Goal: Task Accomplishment & Management: Manage account settings

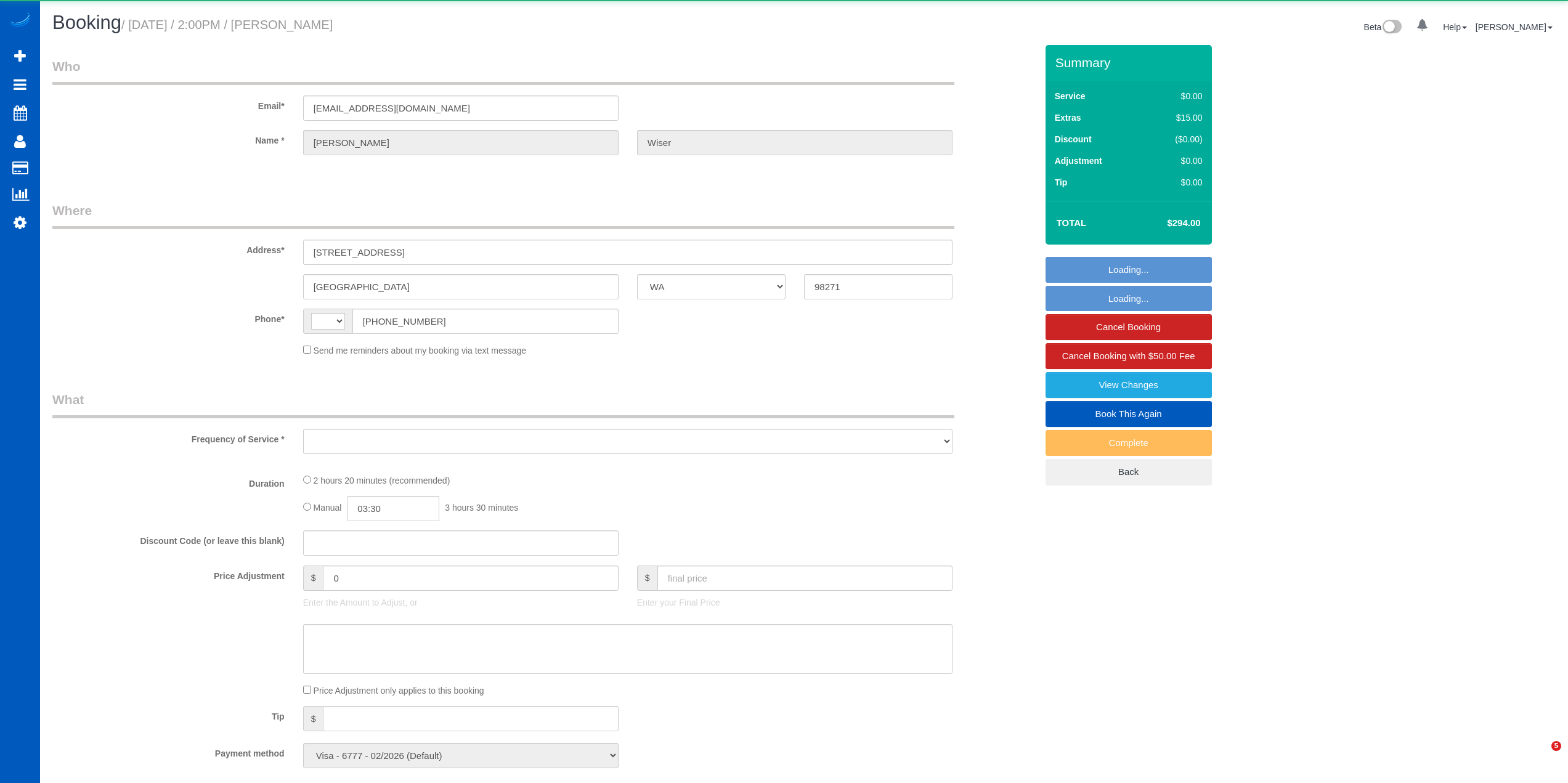
select select "WA"
select select "string:[GEOGRAPHIC_DATA]"
select select "spot1"
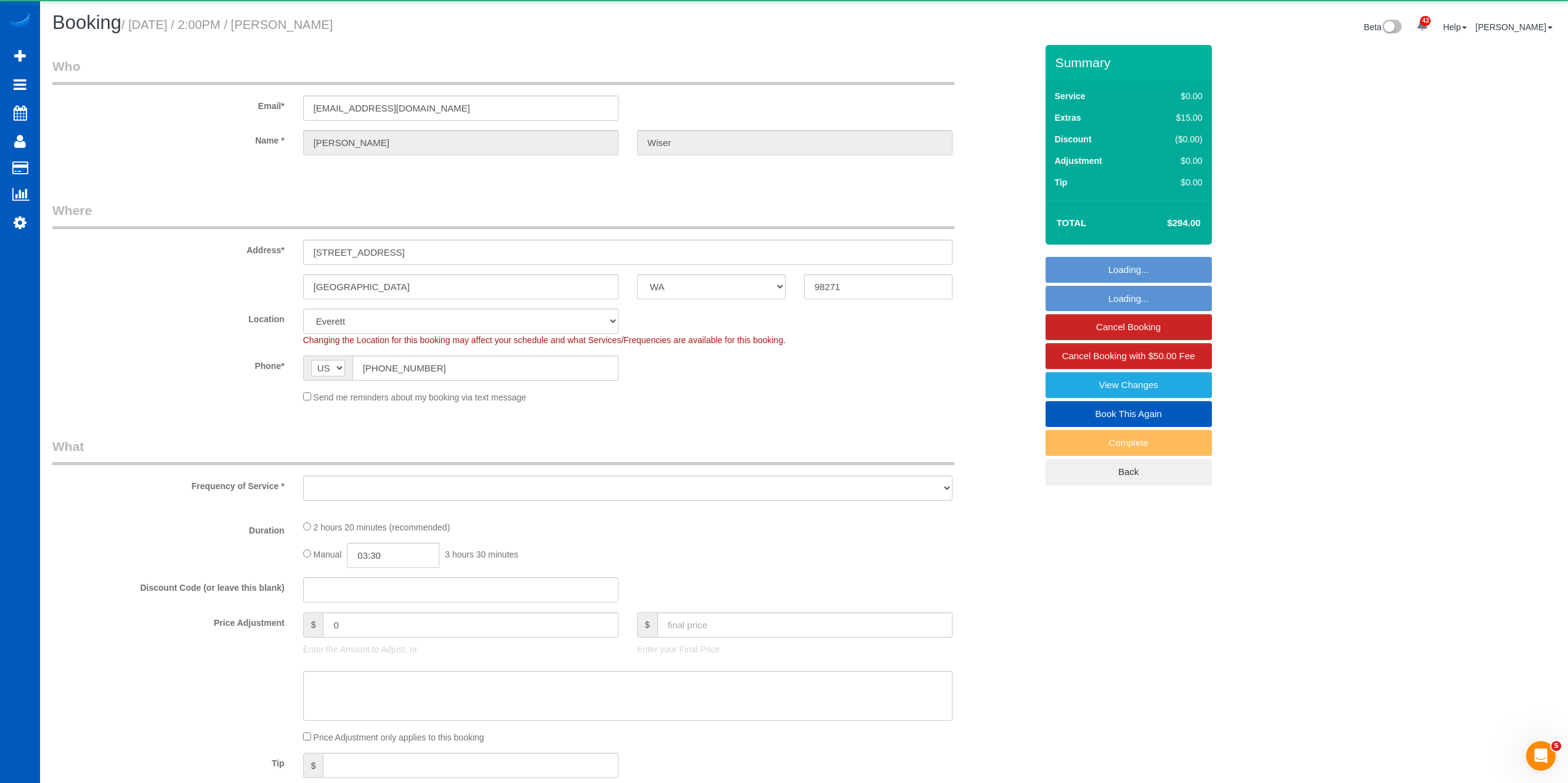
select select "object:1172"
select select "199"
select select "1001"
select select "3"
select select "2"
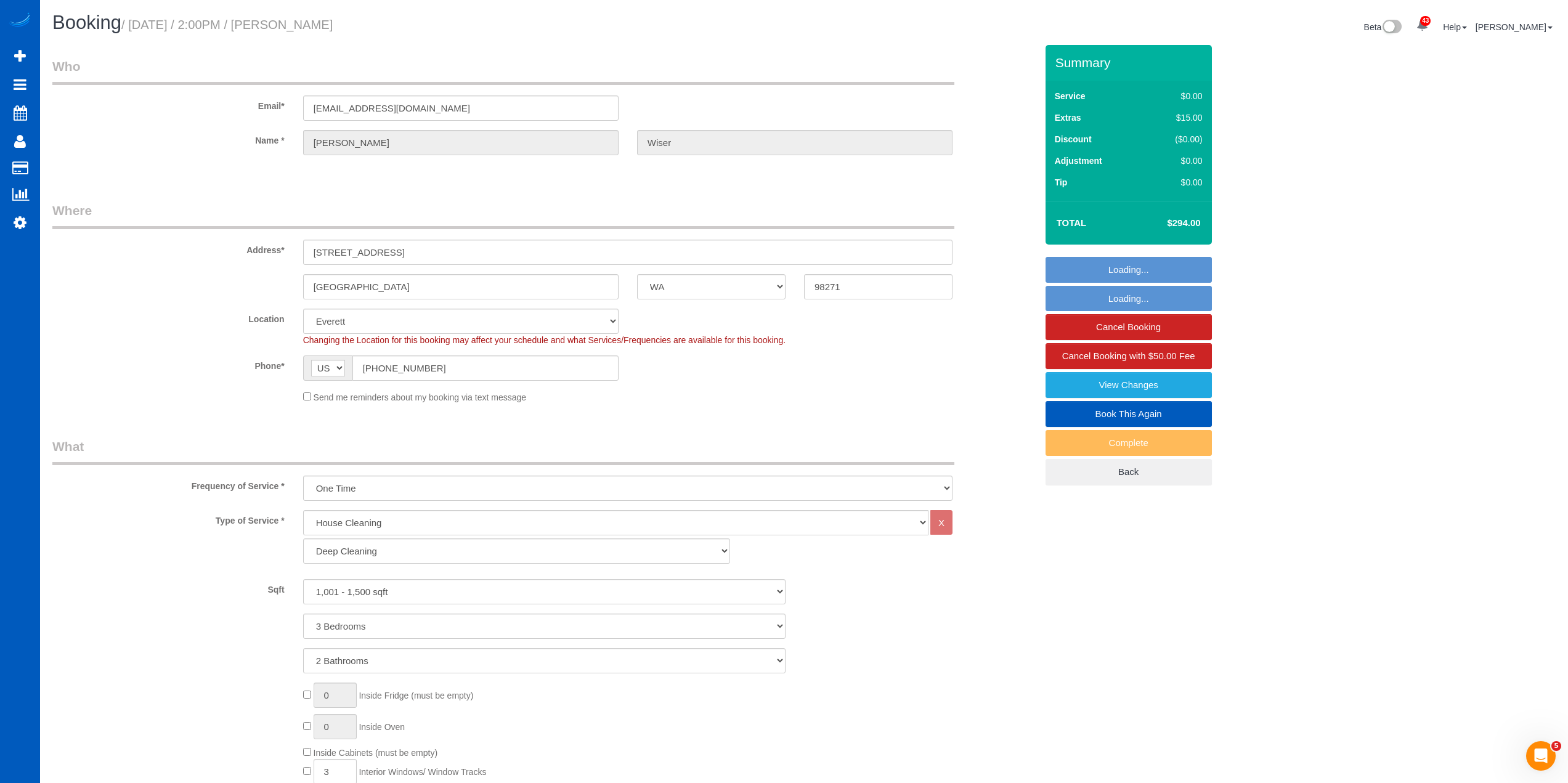
select select "1001"
select select "3"
select select "2"
